Goal: Information Seeking & Learning: Stay updated

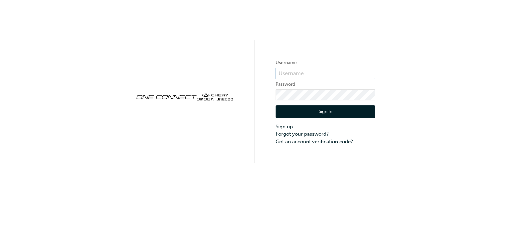
type input "CHAU2044"
click at [300, 110] on button "Sign In" at bounding box center [326, 111] width 100 height 13
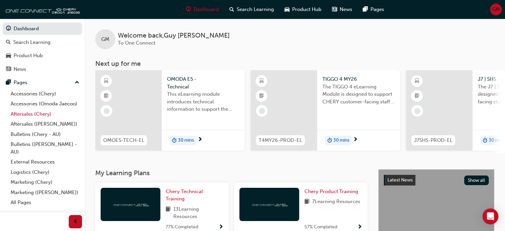
click at [29, 115] on link "Aftersales (Chery)" at bounding box center [45, 114] width 74 height 10
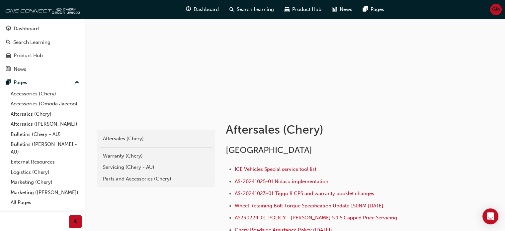
scroll to position [37, 0]
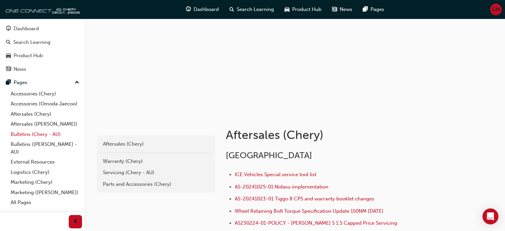
click at [44, 133] on link "Bulletins (Chery - AU)" at bounding box center [45, 134] width 74 height 10
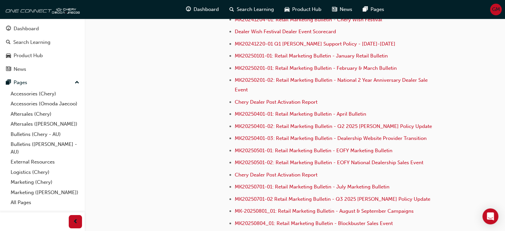
scroll to position [1961, 0]
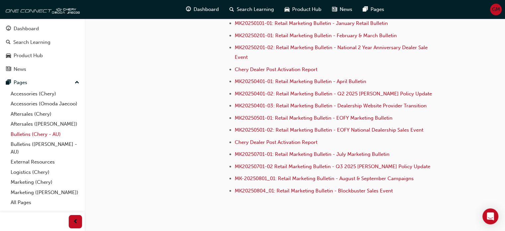
click at [34, 136] on link "Bulletins (Chery - AU)" at bounding box center [45, 134] width 74 height 10
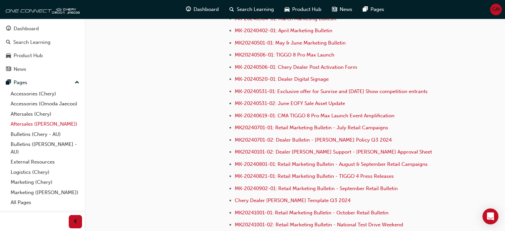
scroll to position [1596, 0]
